Goal: Task Accomplishment & Management: Manage account settings

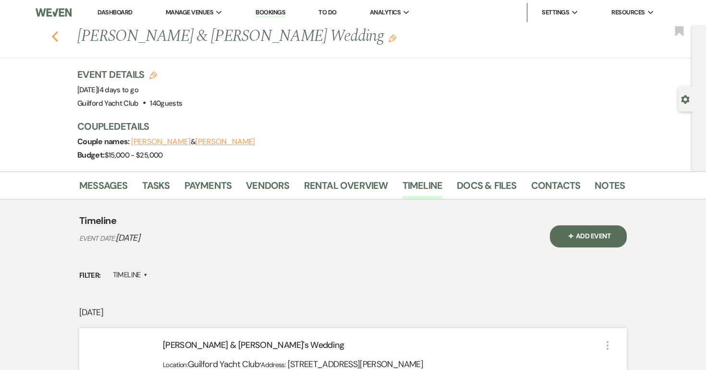
click at [55, 38] on use "button" at bounding box center [55, 36] width 6 height 11
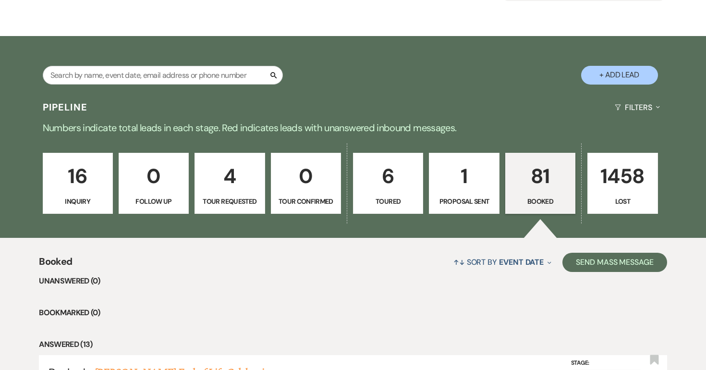
click at [395, 190] on p "6" at bounding box center [388, 176] width 58 height 32
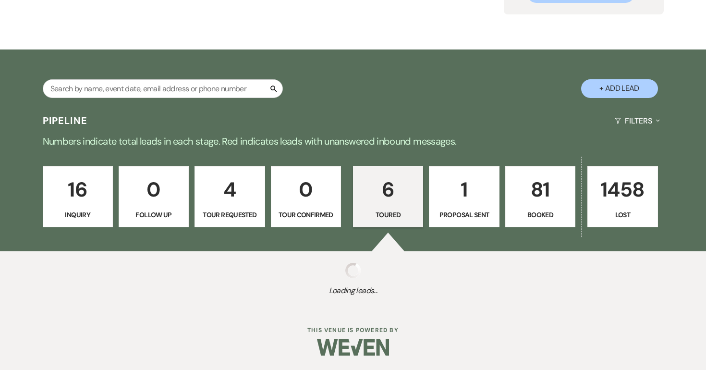
select select "5"
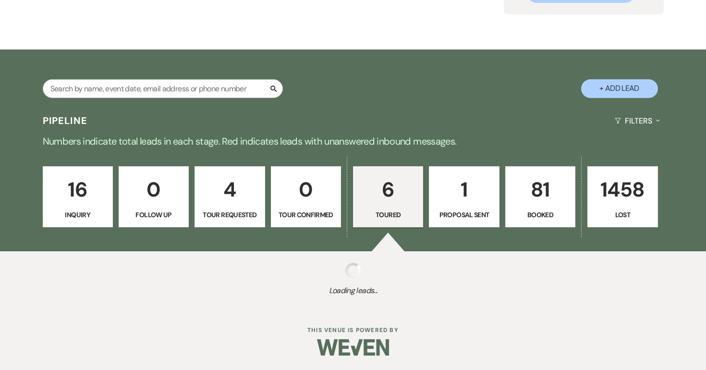
select select "5"
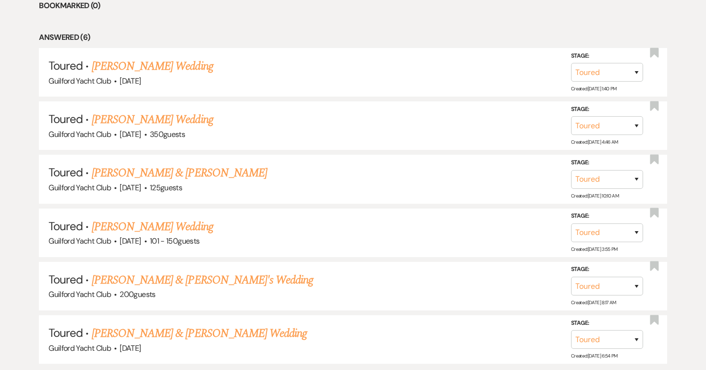
scroll to position [447, 0]
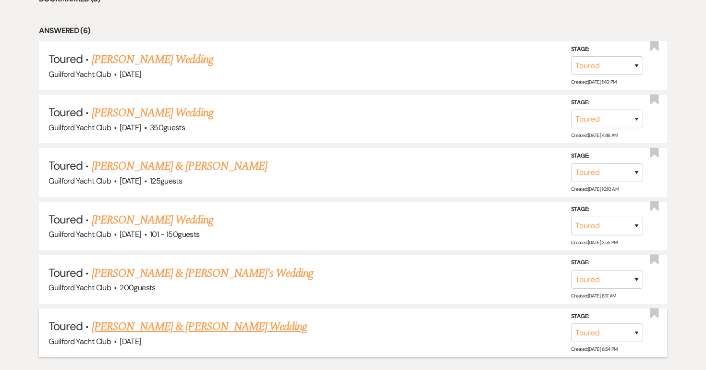
click at [196, 325] on link "[PERSON_NAME] & [PERSON_NAME] Wedding" at bounding box center [199, 326] width 215 height 17
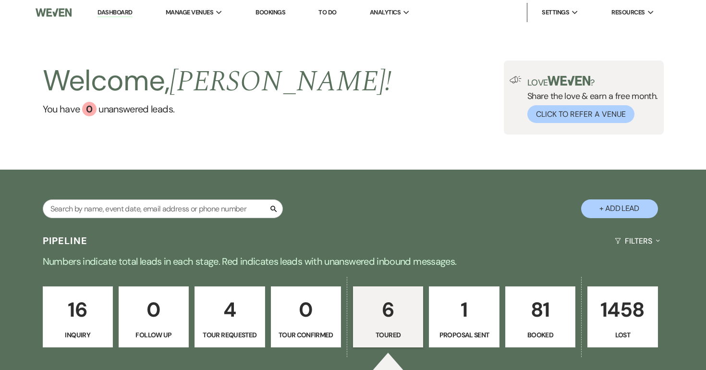
select select "5"
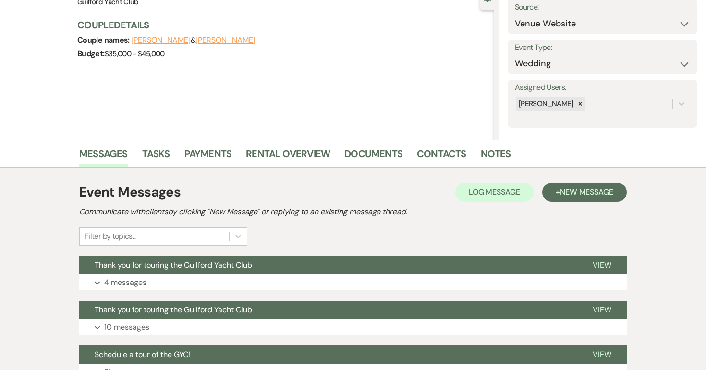
scroll to position [232, 0]
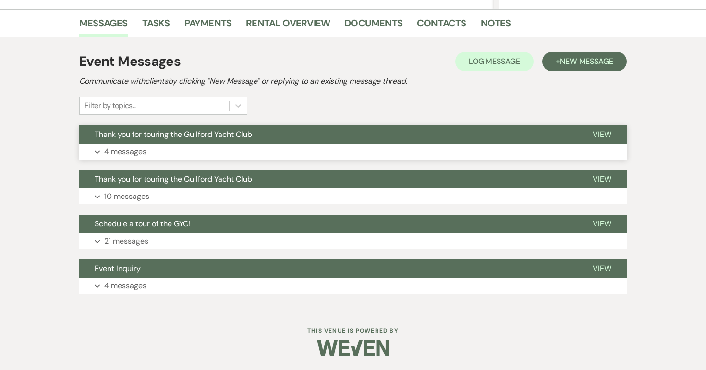
click at [596, 138] on span "View" at bounding box center [601, 134] width 19 height 10
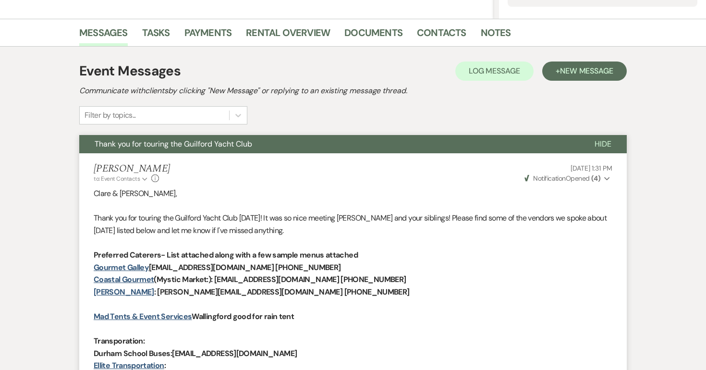
scroll to position [0, 0]
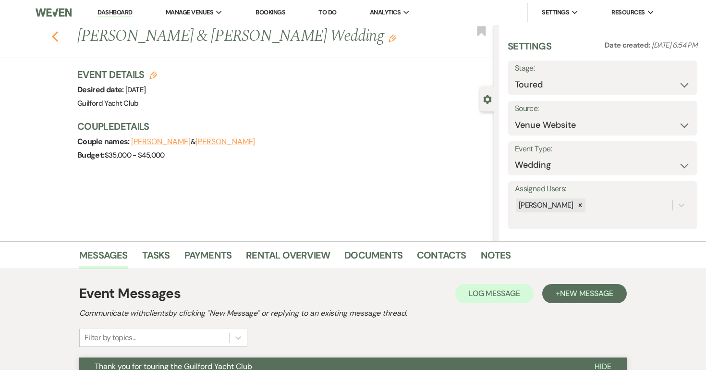
click at [55, 39] on use "button" at bounding box center [55, 36] width 6 height 11
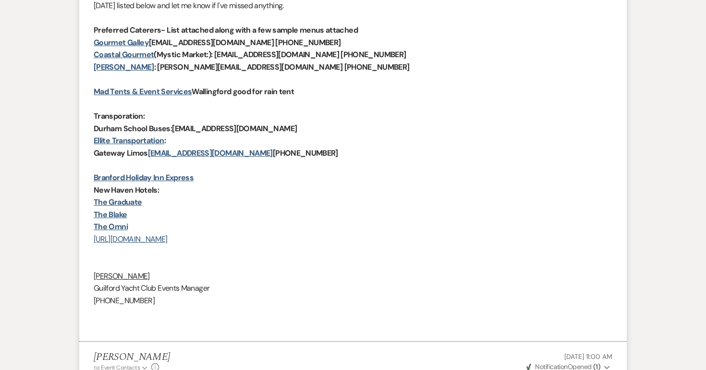
select select "5"
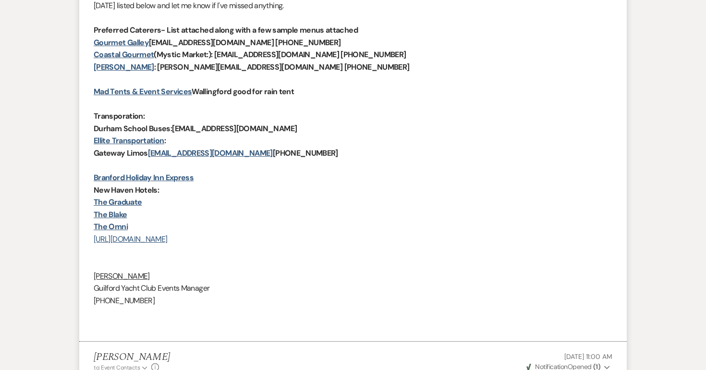
select select "5"
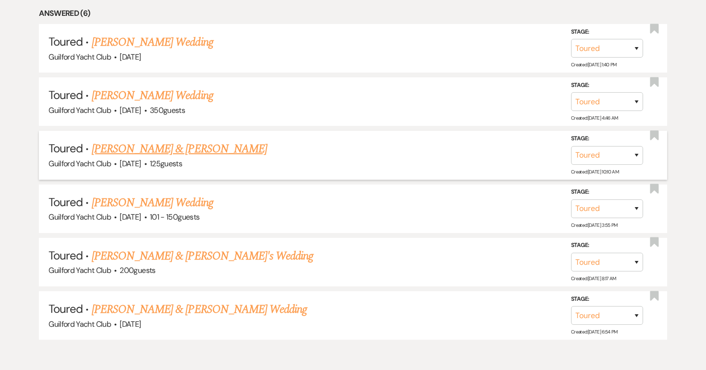
scroll to position [464, 0]
click at [177, 153] on link "[PERSON_NAME] & [PERSON_NAME]" at bounding box center [179, 149] width 175 height 17
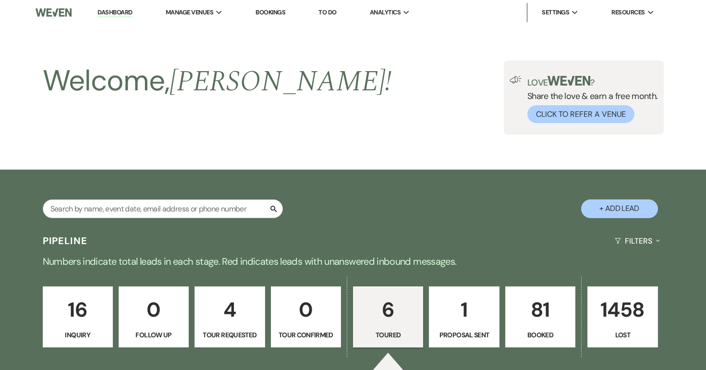
select select "5"
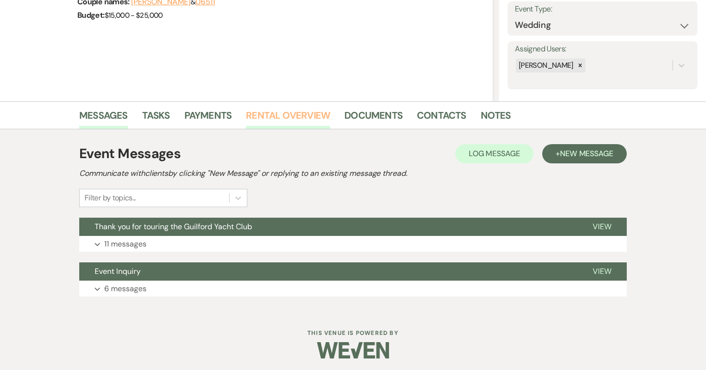
scroll to position [143, 0]
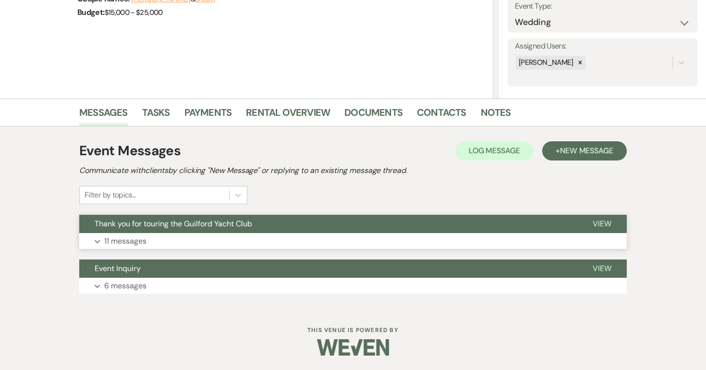
click at [605, 222] on span "View" at bounding box center [601, 223] width 19 height 10
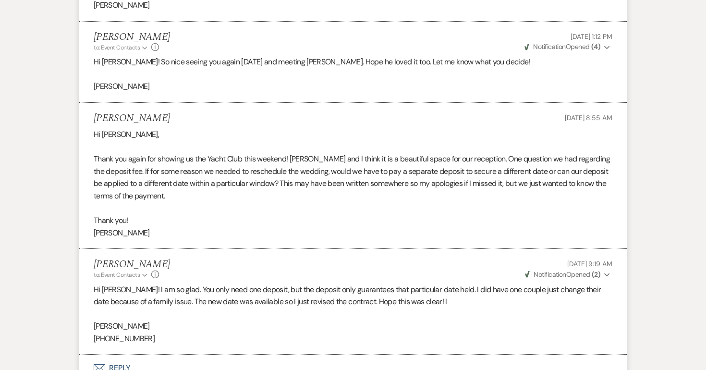
scroll to position [1867, 0]
